Goal: Task Accomplishment & Management: Manage account settings

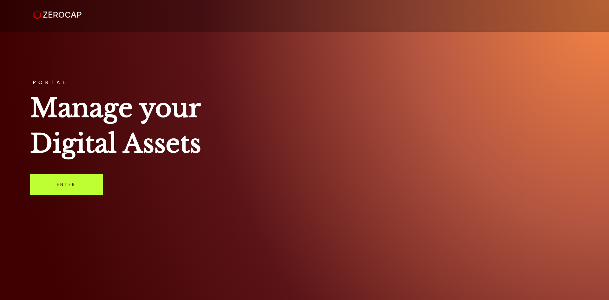
click at [92, 195] on div "PORTAL Manage your Digital Assets Enter" at bounding box center [304, 150] width 609 height 300
click at [89, 183] on link "Enter" at bounding box center [66, 184] width 73 height 21
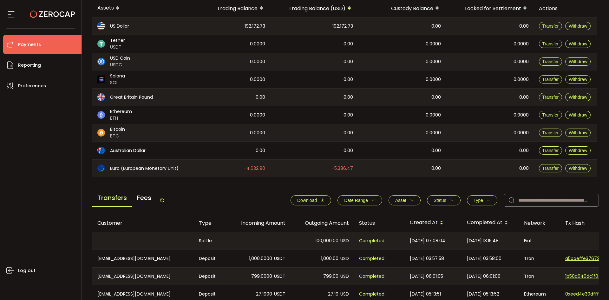
scroll to position [63, 0]
